Goal: Use online tool/utility: Utilize a website feature to perform a specific function

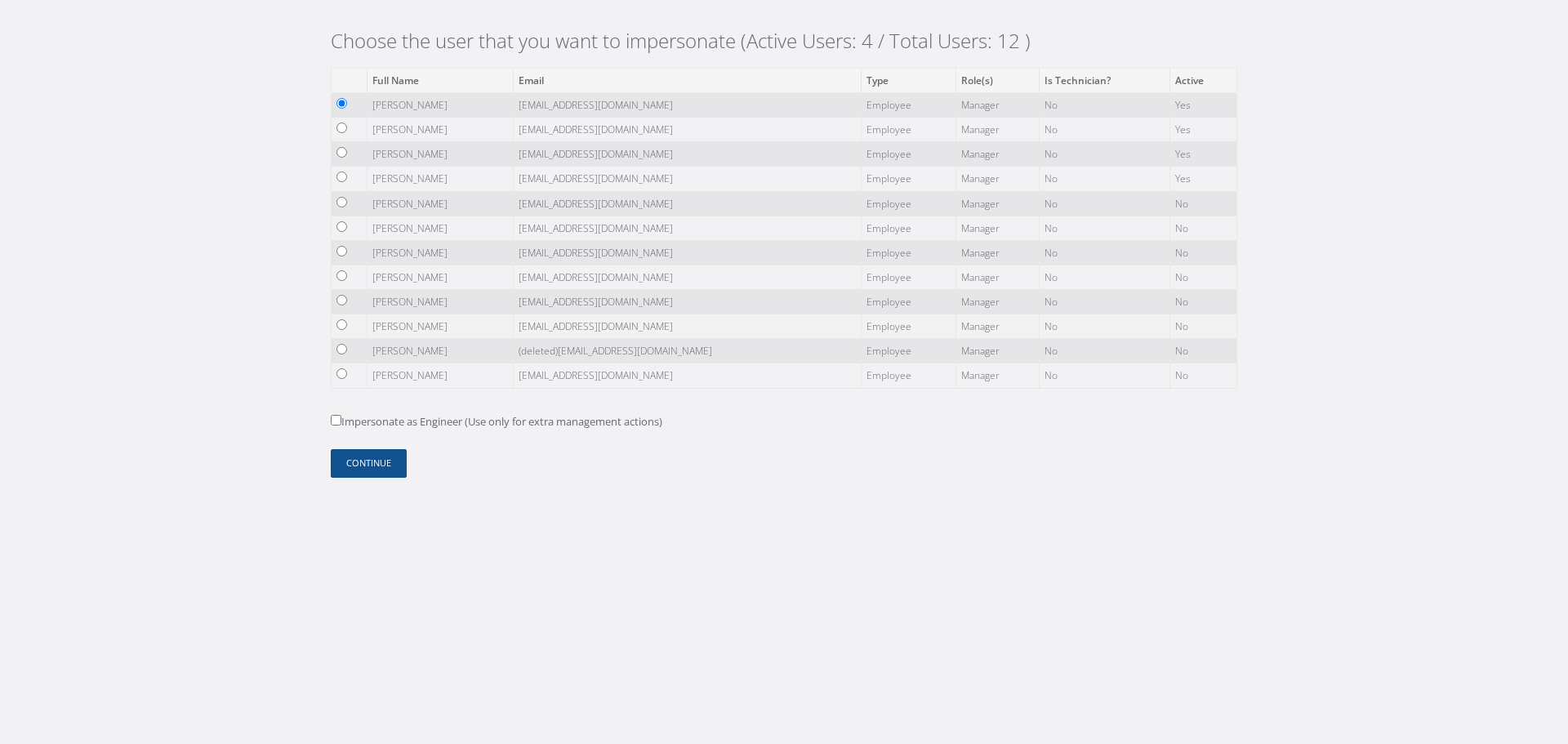
click at [357, 180] on td at bounding box center [349, 178] width 36 height 24
click at [338, 177] on input "radio" at bounding box center [342, 176] width 11 height 11
radio input "true"
click at [367, 456] on button "Continue" at bounding box center [368, 463] width 76 height 28
click at [342, 175] on input "radio" at bounding box center [342, 176] width 11 height 11
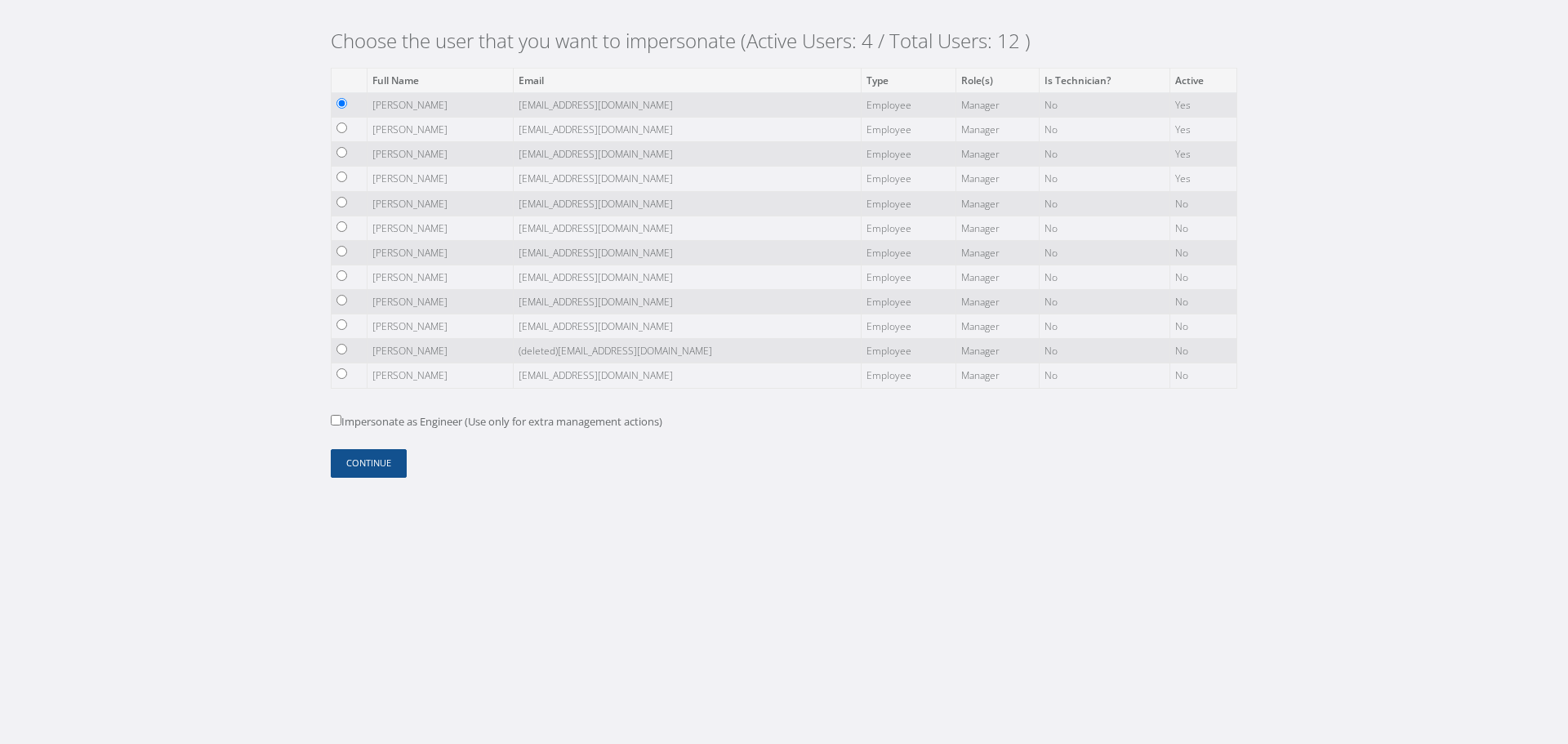
radio input "true"
click at [393, 456] on button "Continue" at bounding box center [368, 463] width 76 height 28
